Goal: Transaction & Acquisition: Obtain resource

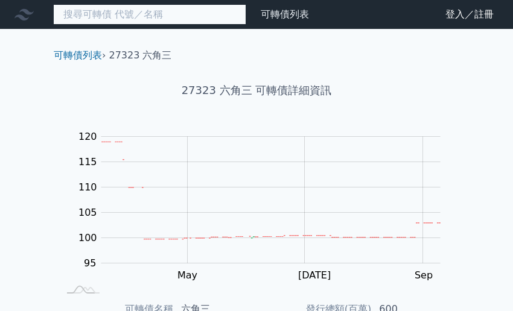
click at [151, 11] on input at bounding box center [149, 14] width 193 height 21
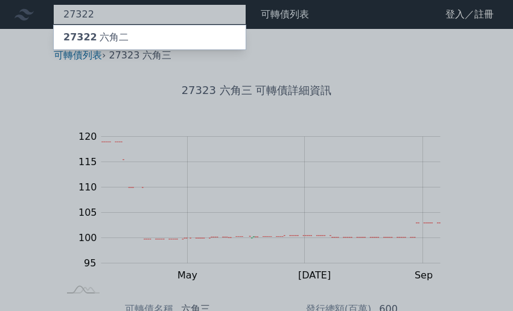
type input "27322"
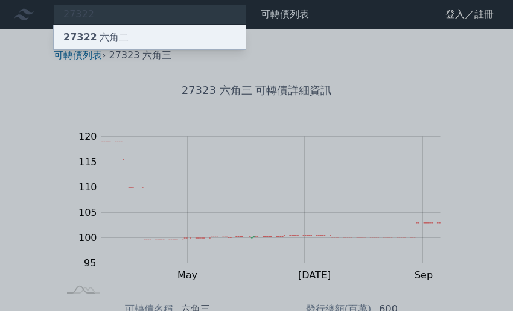
click at [133, 35] on div "27322 六角二" at bounding box center [150, 37] width 192 height 24
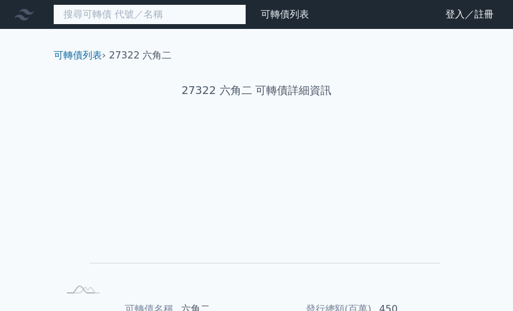
click at [118, 14] on input at bounding box center [149, 14] width 193 height 21
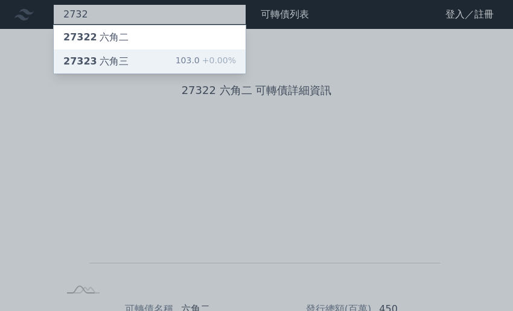
type input "2732"
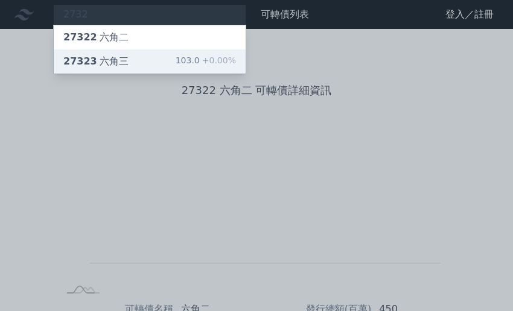
click at [125, 55] on div "27323 六角三 103.0 +0.00%" at bounding box center [150, 61] width 192 height 24
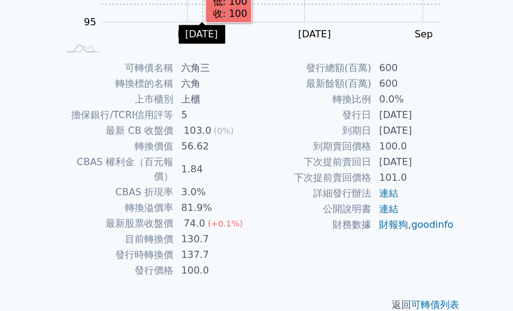
scroll to position [247, 0]
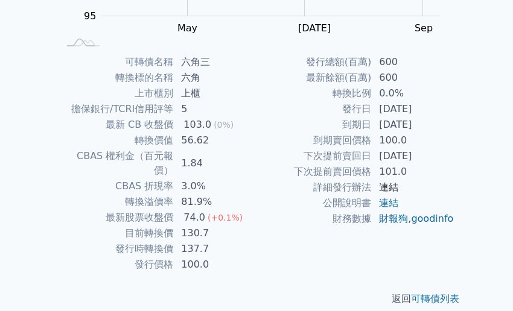
click at [392, 186] on link "連結" at bounding box center [388, 187] width 19 height 11
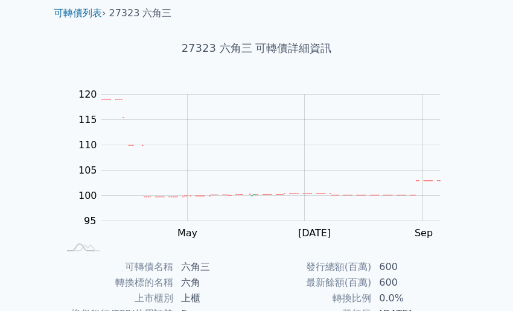
scroll to position [60, 0]
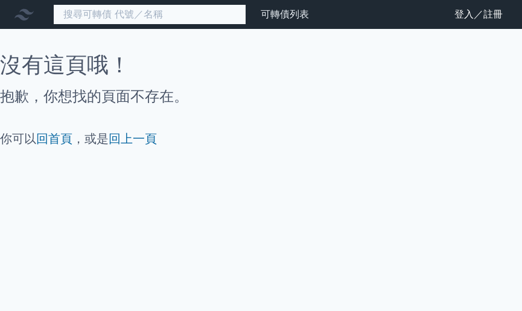
click at [124, 13] on input at bounding box center [149, 14] width 193 height 21
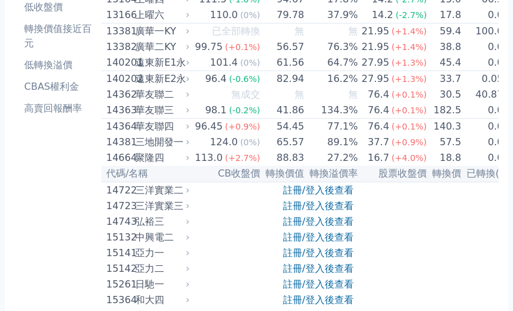
scroll to position [121, 0]
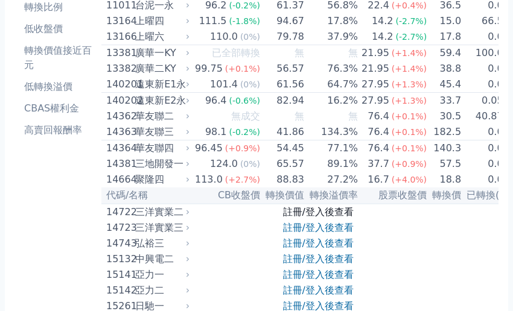
click at [331, 218] on link "註冊/登入後查看" at bounding box center [318, 211] width 71 height 11
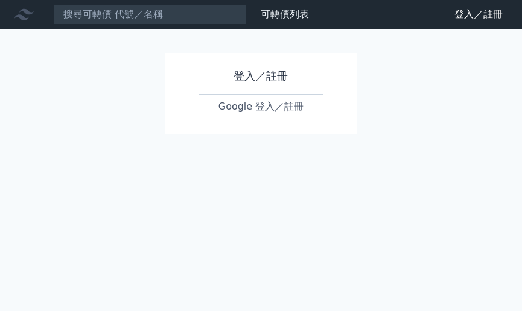
click at [247, 110] on link "Google 登入／註冊" at bounding box center [260, 106] width 125 height 25
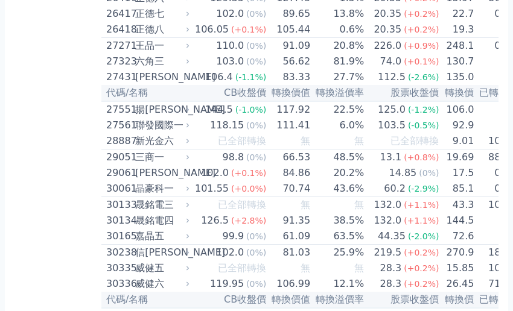
scroll to position [1628, 0]
